Goal: Task Accomplishment & Management: Use online tool/utility

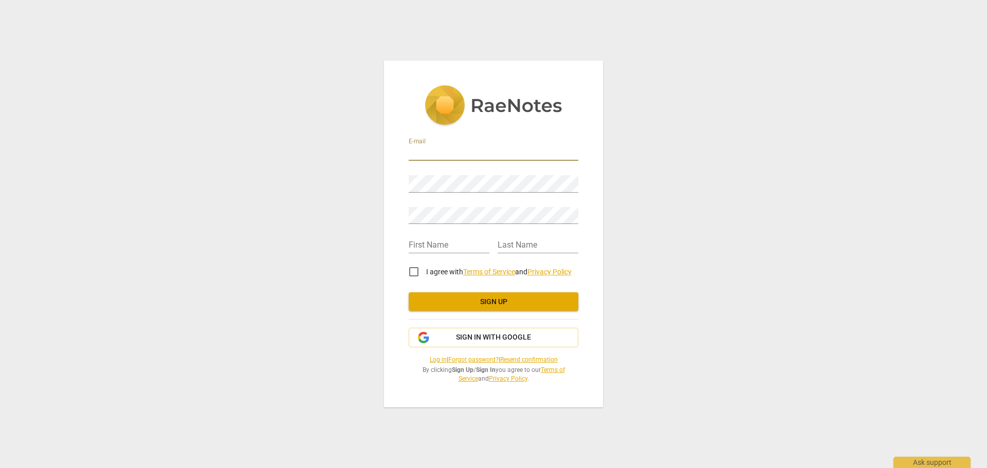
click at [461, 146] on input "email" at bounding box center [494, 153] width 170 height 15
type input "[EMAIL_ADDRESS][DOMAIN_NAME]"
type input "[PERSON_NAME]"
click at [415, 266] on input "I agree with Terms of Service and Privacy Policy" at bounding box center [413, 272] width 25 height 25
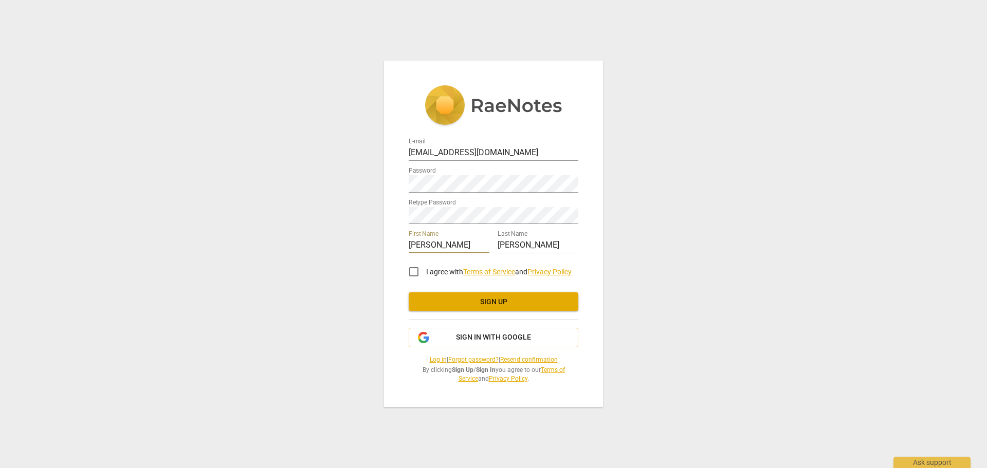
checkbox input "true"
click at [471, 297] on span "Sign up" at bounding box center [493, 302] width 153 height 10
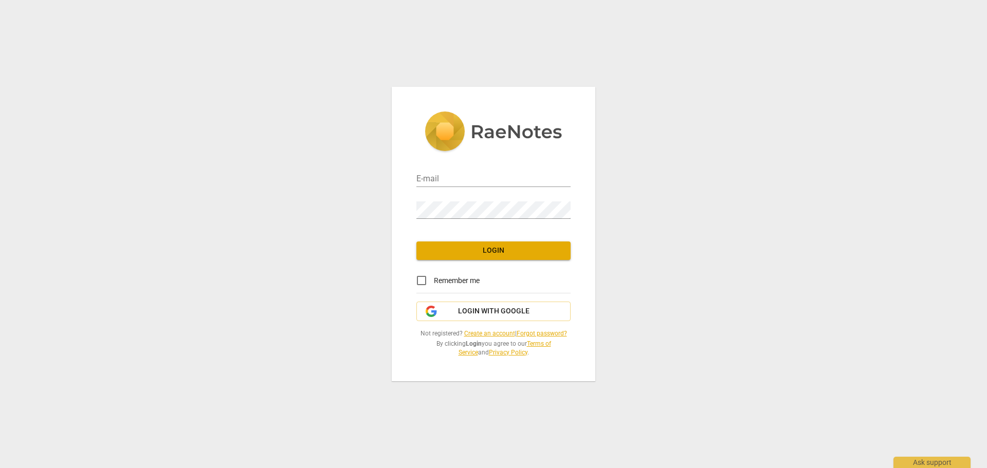
type input "[EMAIL_ADDRESS][DOMAIN_NAME]"
click at [519, 246] on span "Login" at bounding box center [494, 251] width 138 height 10
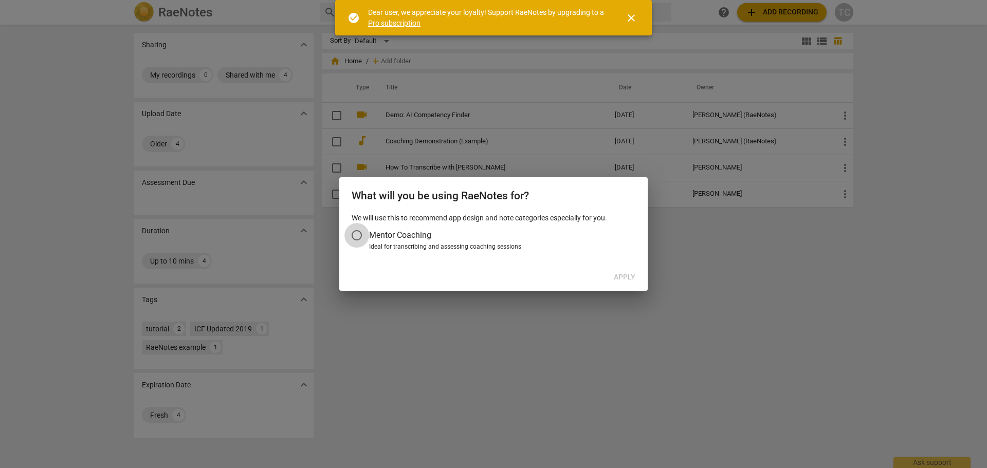
click at [357, 239] on input "Mentor Coaching" at bounding box center [356, 235] width 25 height 25
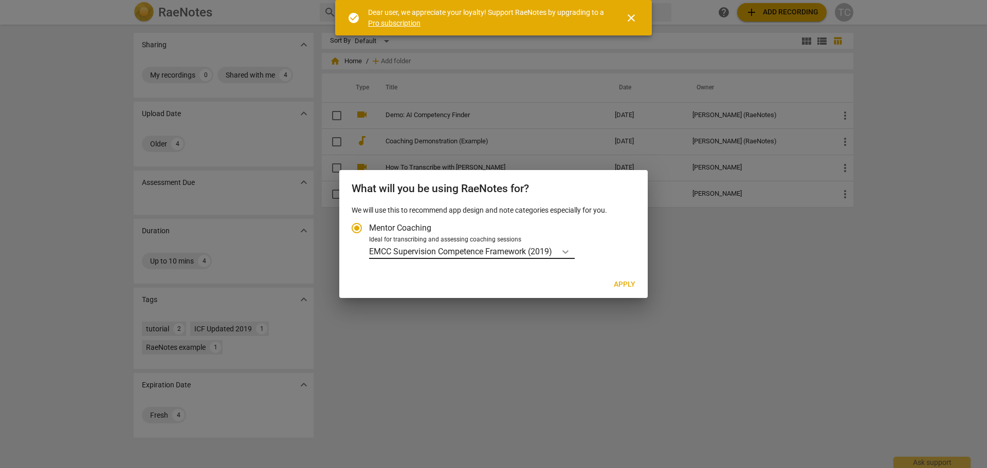
click at [567, 257] on icon "Account type" at bounding box center [565, 252] width 10 height 10
click at [0, 0] on input "Ideal for transcribing and assessing coaching sessions EMCC Supervision Compete…" at bounding box center [0, 0] width 0 height 0
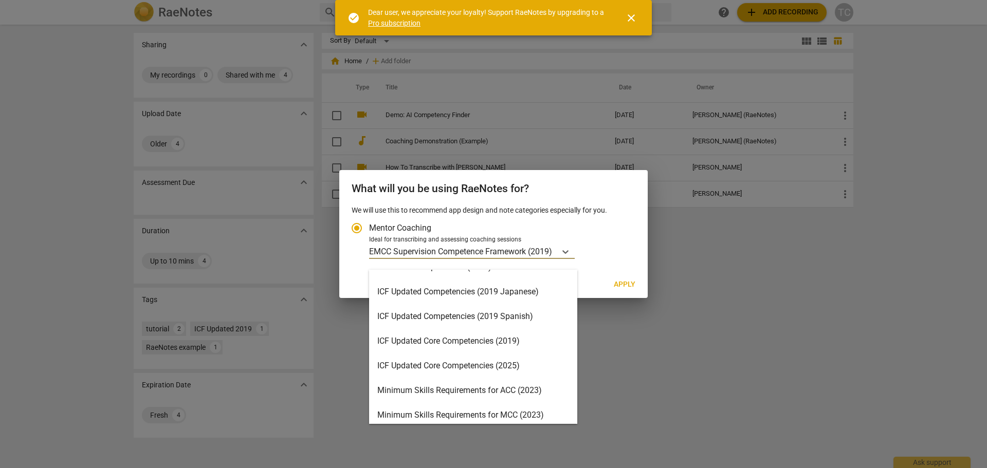
scroll to position [154, 0]
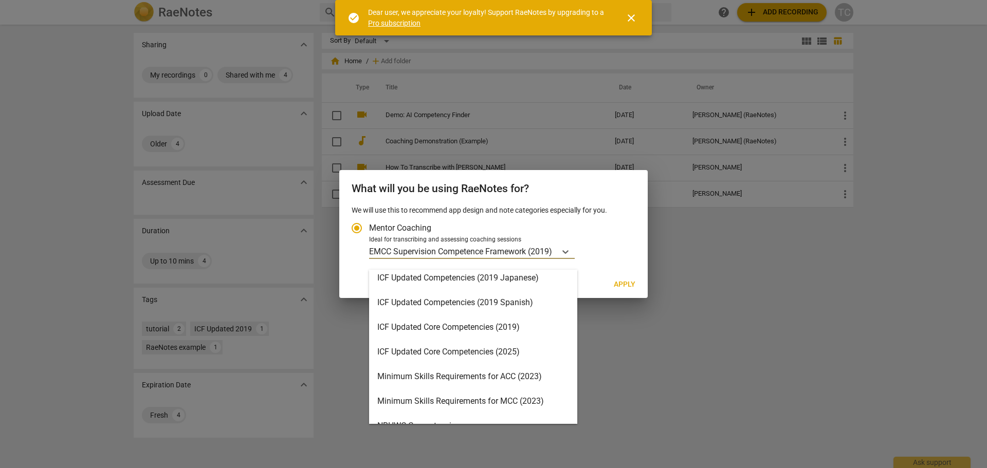
click at [572, 350] on div "ICF Updated Core Competencies (2025)" at bounding box center [473, 352] width 208 height 25
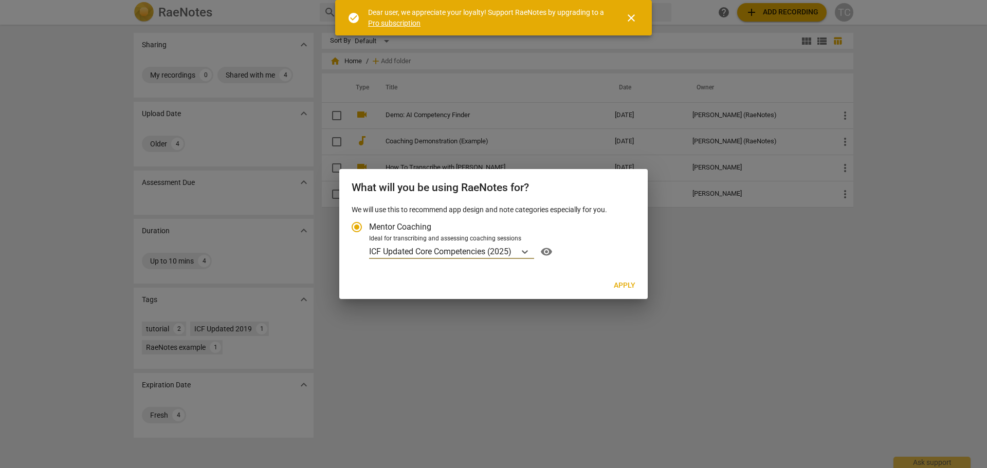
click at [625, 291] on span "Apply" at bounding box center [625, 286] width 22 height 10
radio input "false"
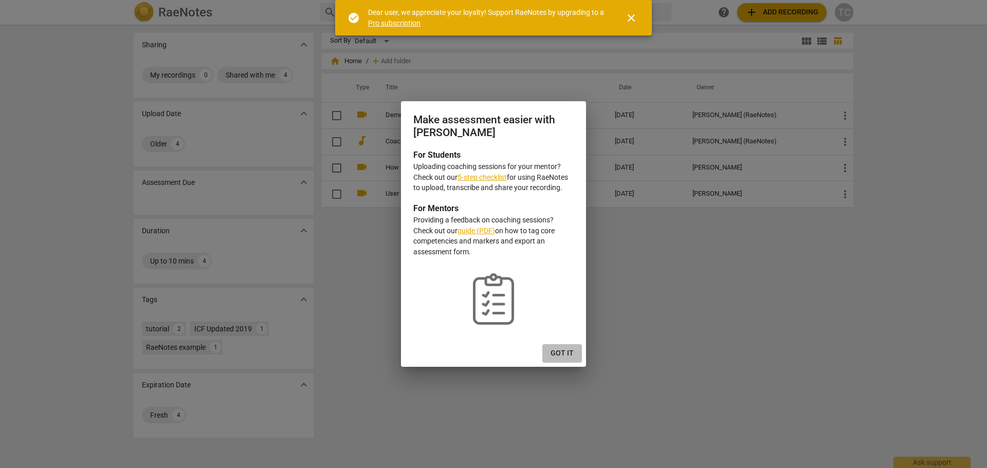
click at [562, 359] on span "Got it" at bounding box center [562, 354] width 23 height 10
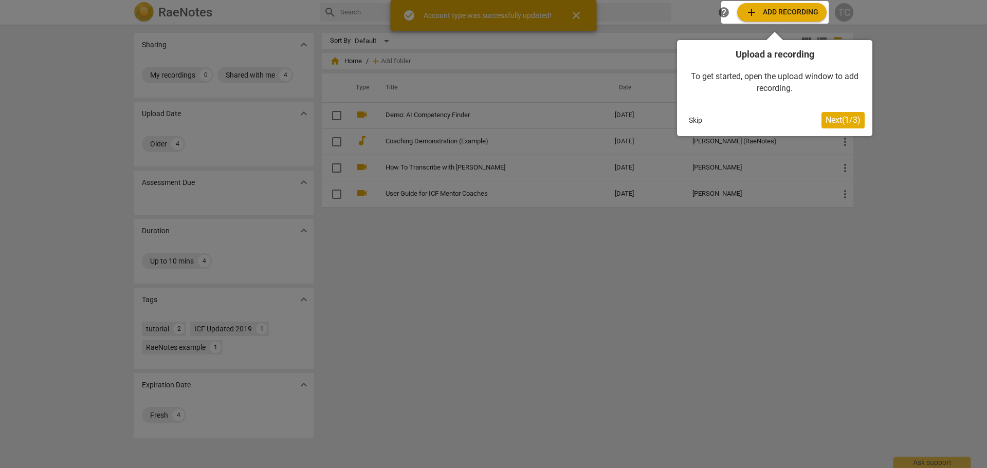
click at [842, 114] on button "Next ( 1 / 3 )" at bounding box center [842, 120] width 43 height 16
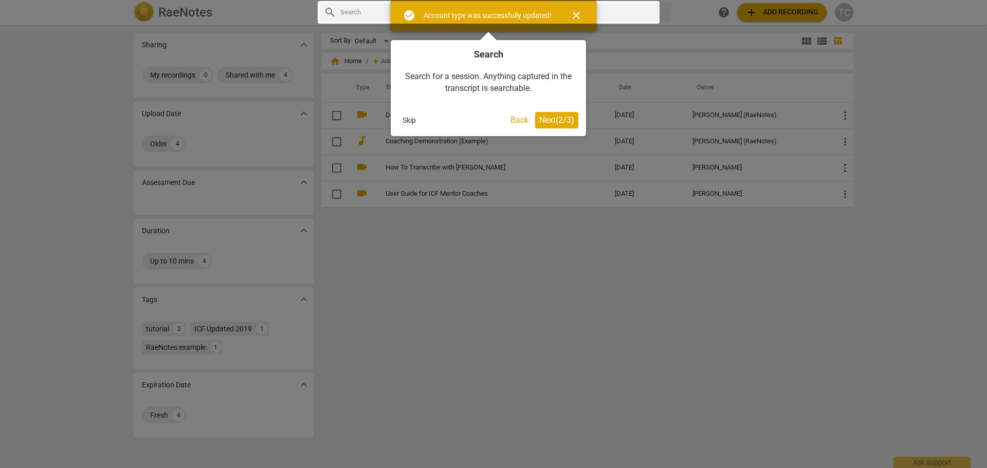
click at [805, 14] on div at bounding box center [493, 234] width 987 height 468
click at [560, 125] on button "Next ( 2 / 3 )" at bounding box center [556, 120] width 43 height 16
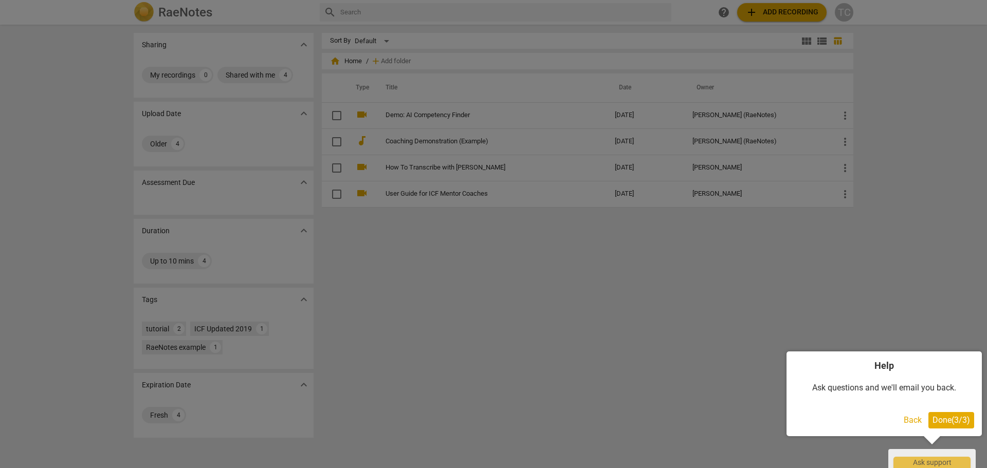
click at [935, 418] on span "Done ( 3 / 3 )" at bounding box center [952, 420] width 38 height 10
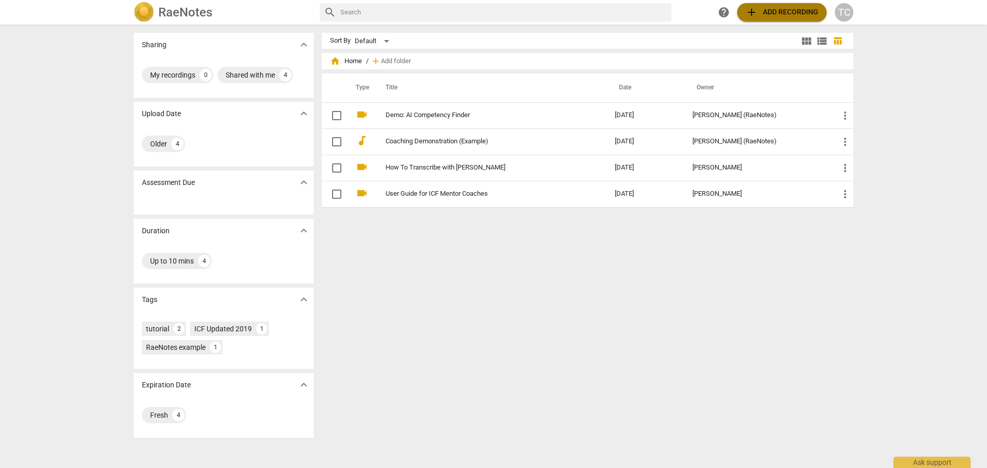
click at [770, 16] on span "add Add recording" at bounding box center [781, 12] width 73 height 12
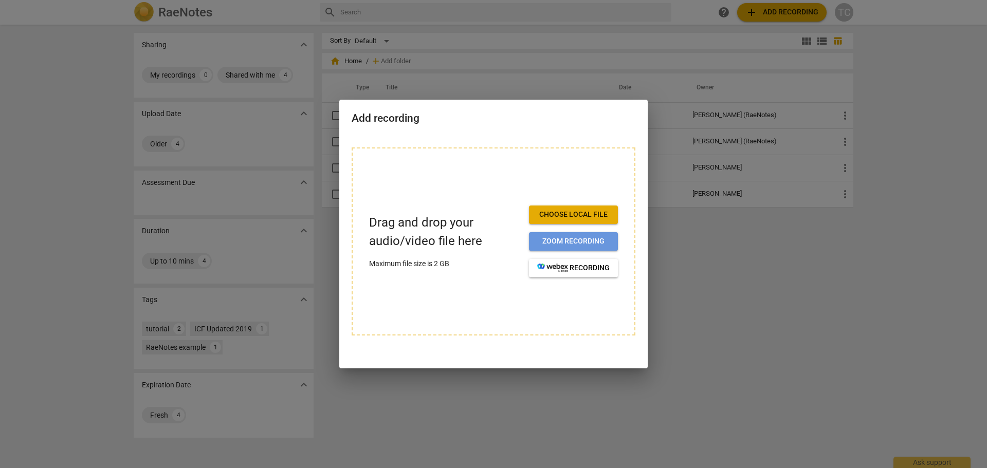
click at [574, 243] on span "Zoom recording" at bounding box center [573, 241] width 72 height 10
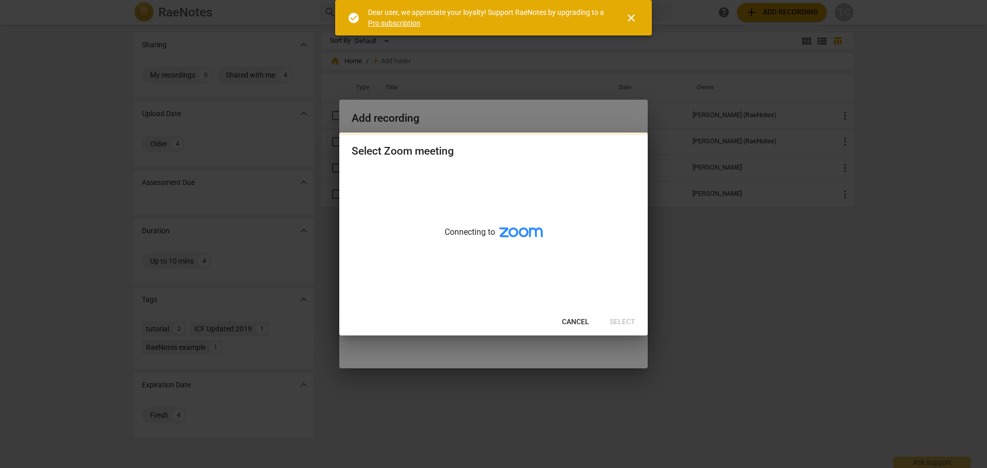
click at [632, 23] on span "close" at bounding box center [631, 18] width 12 height 12
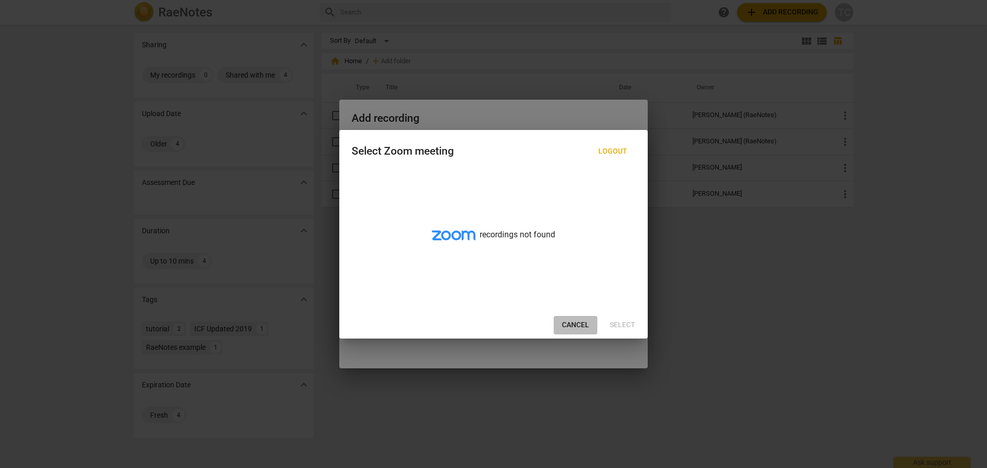
click at [574, 327] on span "Cancel" at bounding box center [575, 325] width 27 height 10
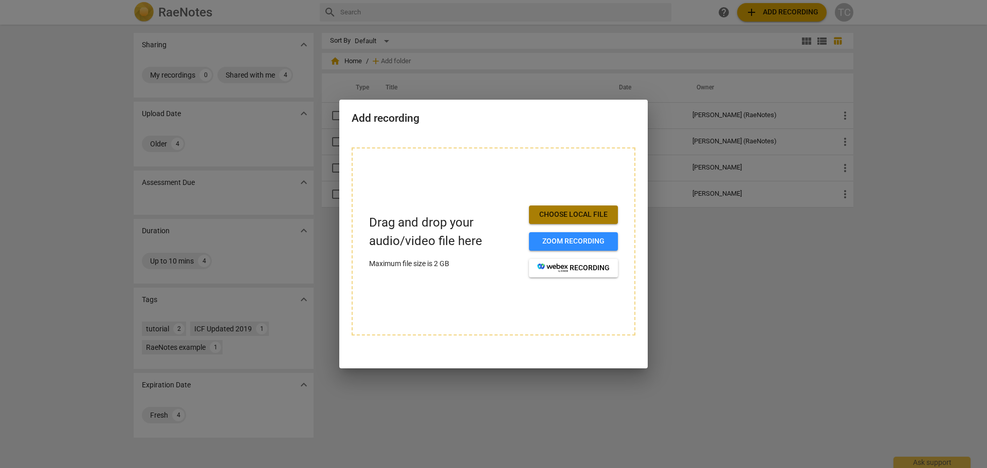
click at [584, 220] on span "Choose local file" at bounding box center [573, 215] width 72 height 10
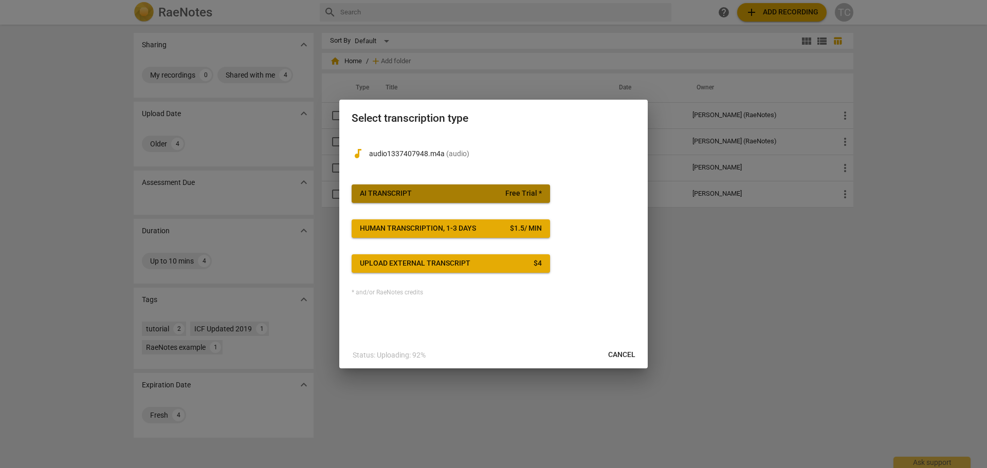
click at [516, 192] on span "Free Trial *" at bounding box center [523, 194] width 36 height 10
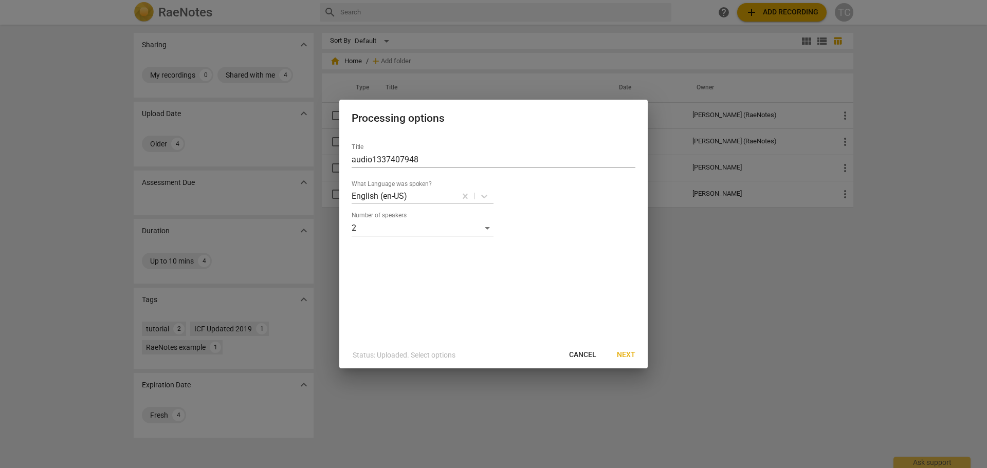
click at [627, 357] on span "Next" at bounding box center [626, 355] width 19 height 10
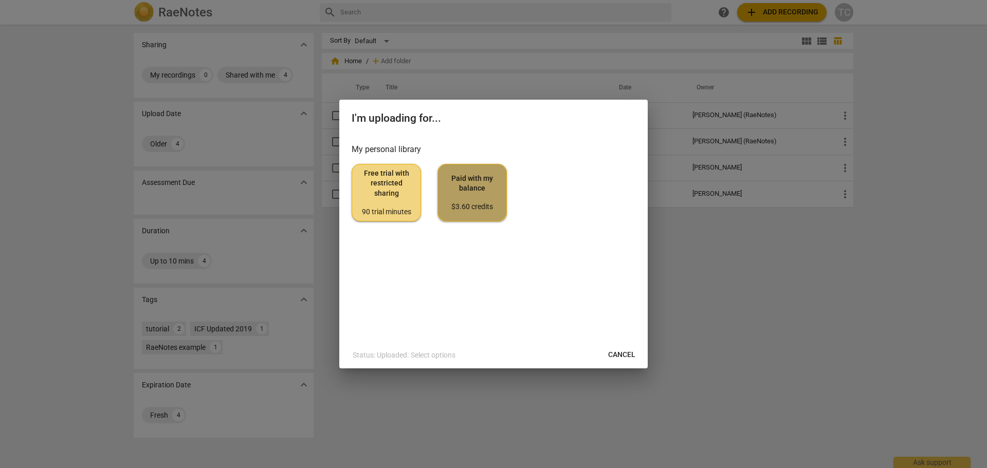
click at [476, 212] on div "$3.60 credits" at bounding box center [472, 207] width 52 height 10
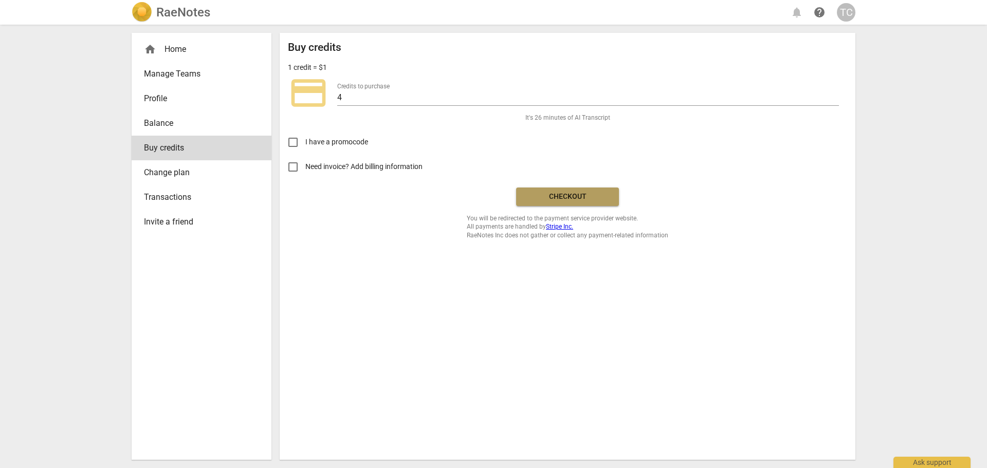
click at [563, 200] on span "Checkout" at bounding box center [567, 197] width 86 height 10
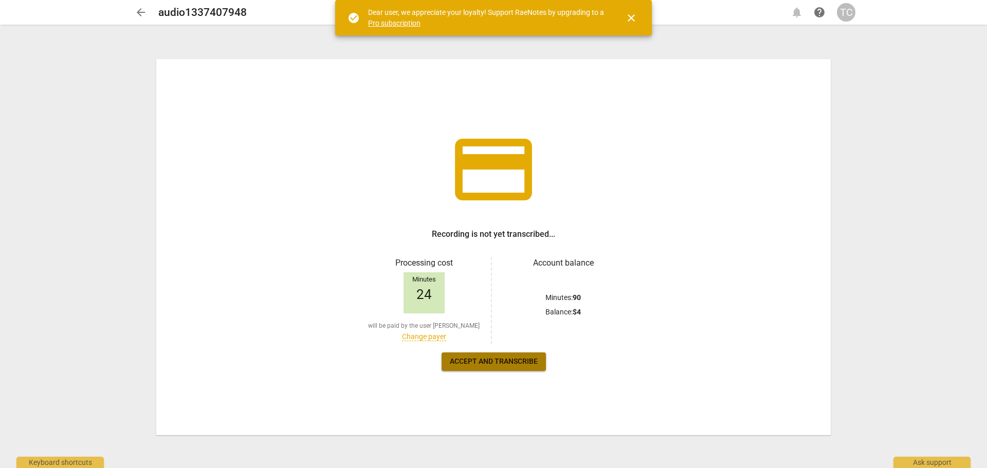
click at [527, 364] on span "Accept and transcribe" at bounding box center [494, 362] width 88 height 10
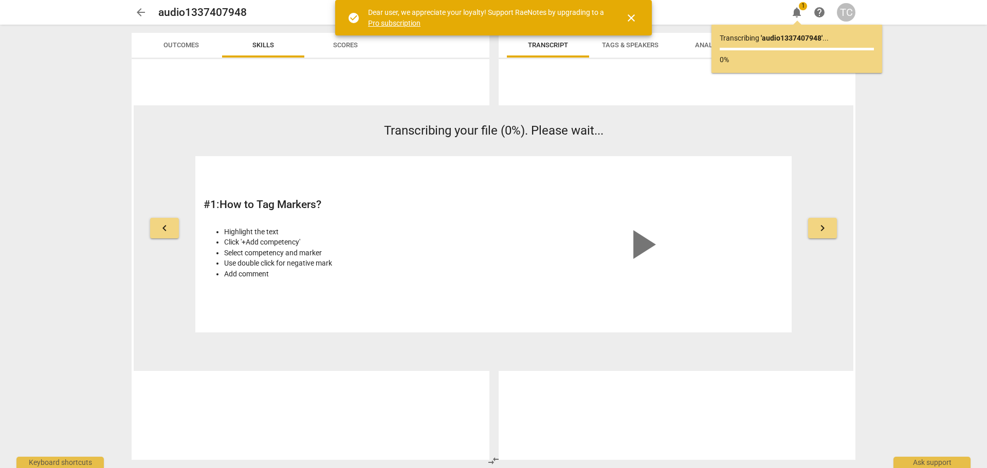
click at [818, 231] on span "keyboard_arrow_right" at bounding box center [822, 228] width 12 height 12
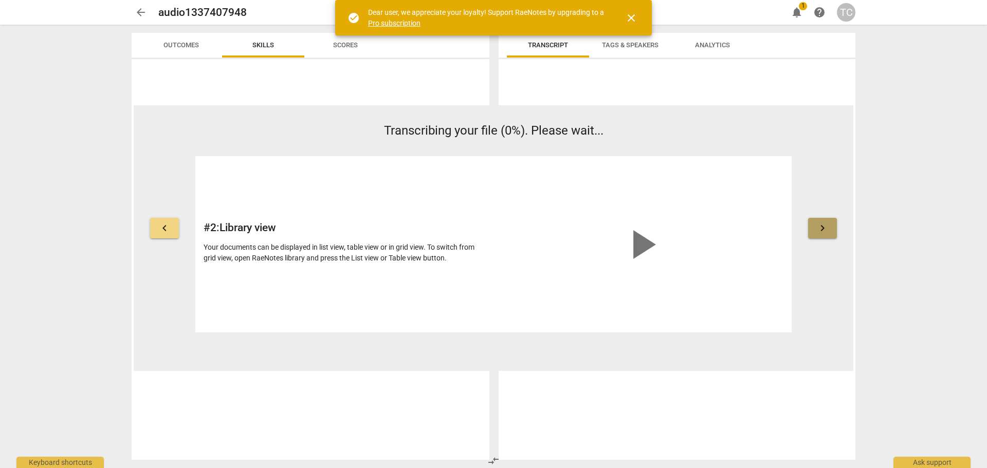
click at [818, 231] on span "keyboard_arrow_right" at bounding box center [822, 228] width 12 height 12
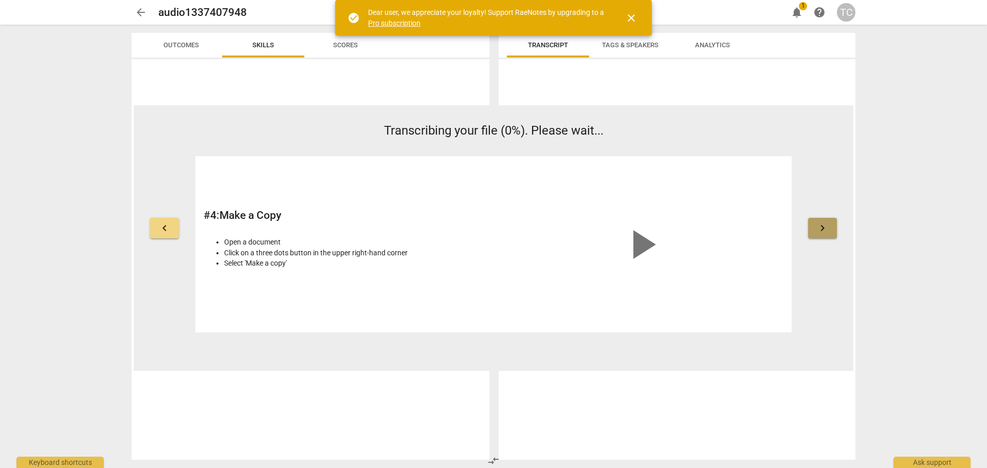
click at [818, 231] on span "keyboard_arrow_right" at bounding box center [822, 228] width 12 height 12
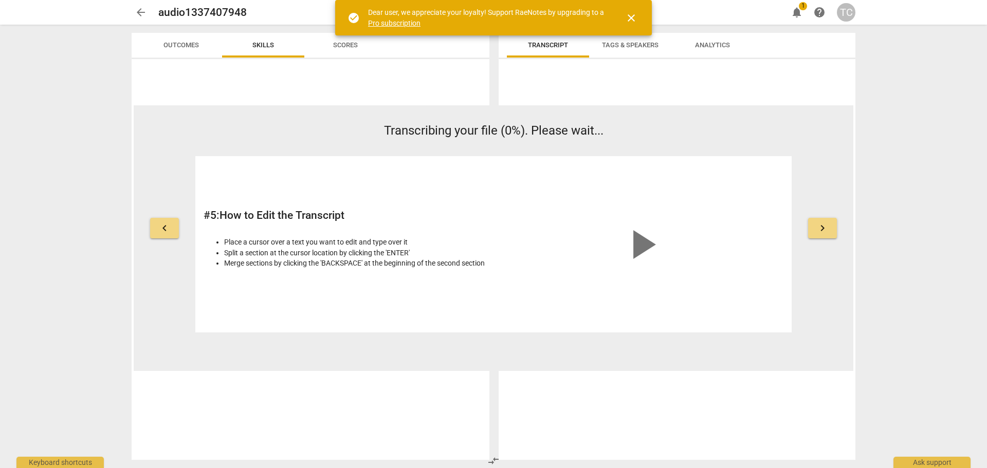
click at [818, 231] on span "keyboard_arrow_right" at bounding box center [822, 228] width 12 height 12
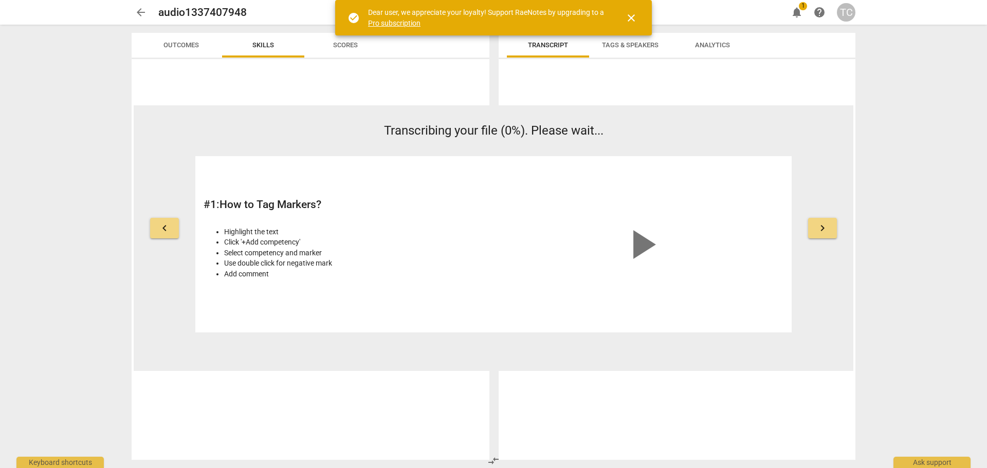
click at [818, 231] on span "keyboard_arrow_right" at bounding box center [822, 228] width 12 height 12
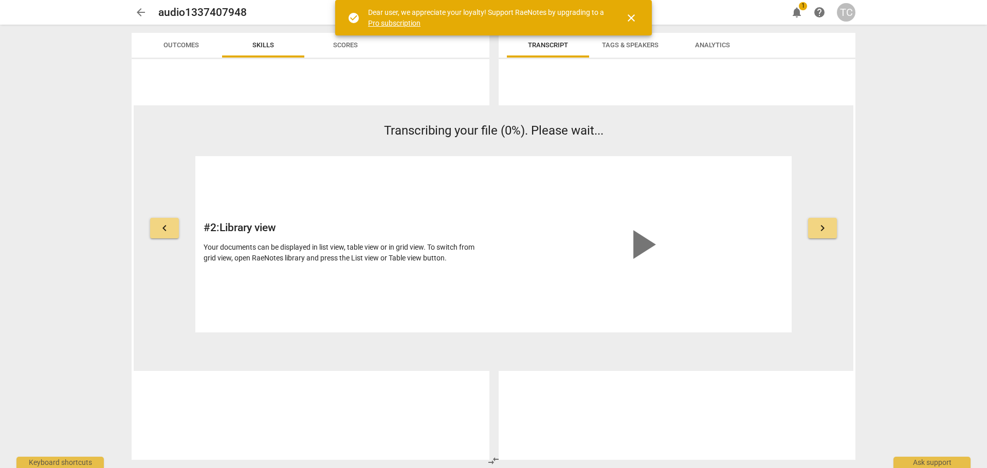
click at [818, 231] on span "keyboard_arrow_right" at bounding box center [822, 228] width 12 height 12
click at [622, 19] on span "close" at bounding box center [631, 18] width 25 height 12
